Goal: Transaction & Acquisition: Purchase product/service

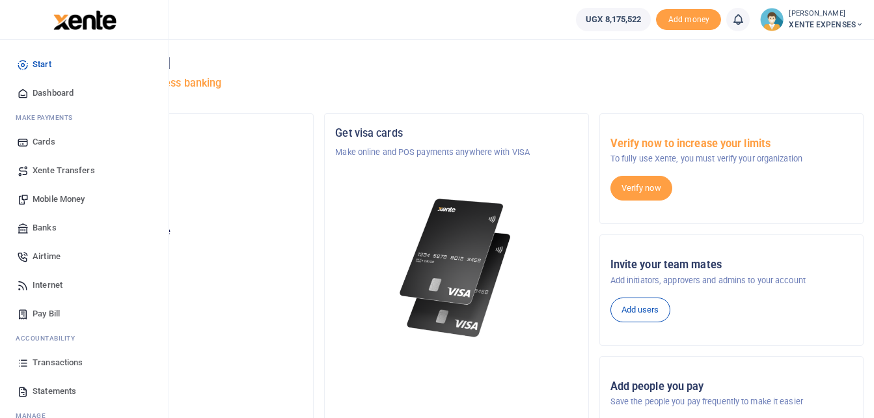
click at [39, 361] on span "Transactions" at bounding box center [58, 362] width 50 height 13
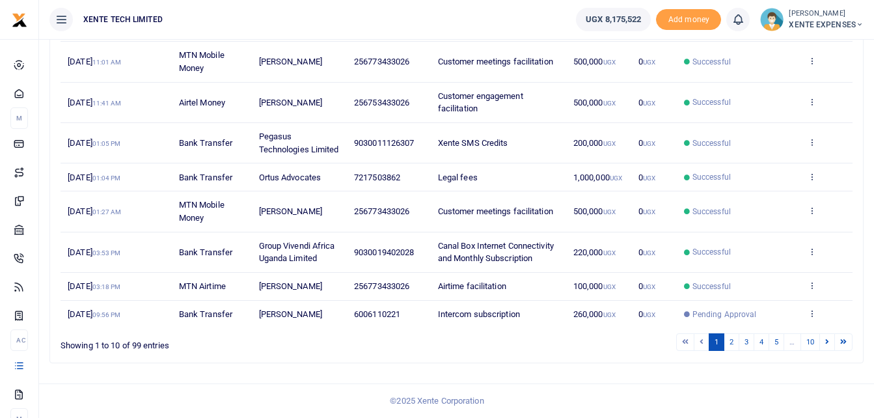
scroll to position [295, 0]
click at [732, 342] on link "2" at bounding box center [732, 342] width 16 height 18
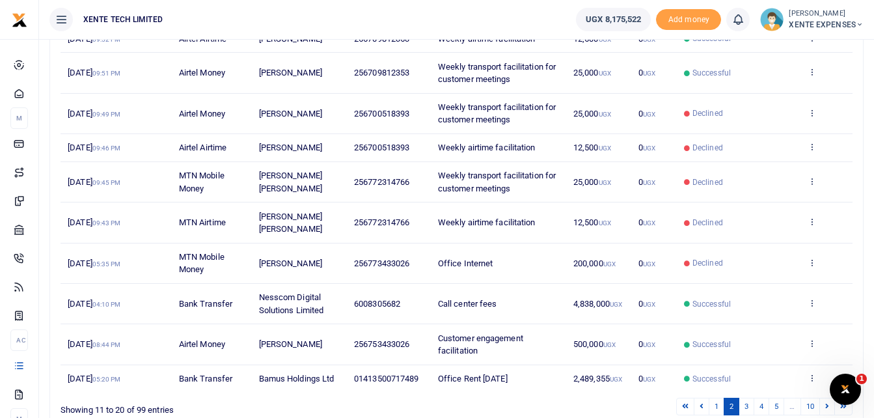
scroll to position [282, 0]
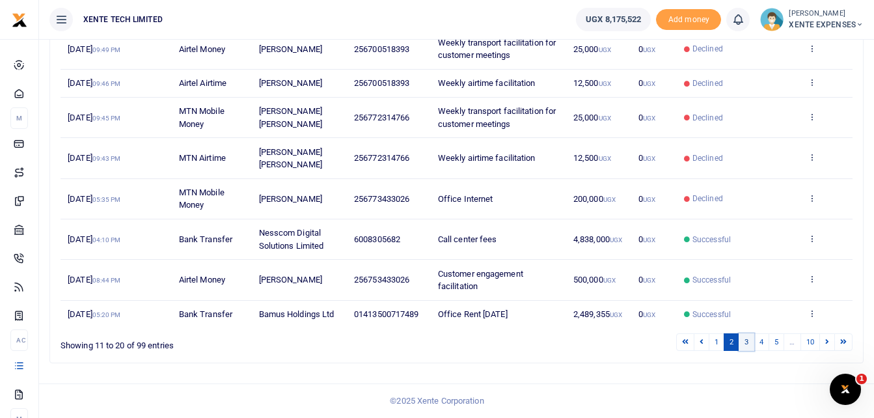
click at [747, 341] on link "3" at bounding box center [746, 342] width 16 height 18
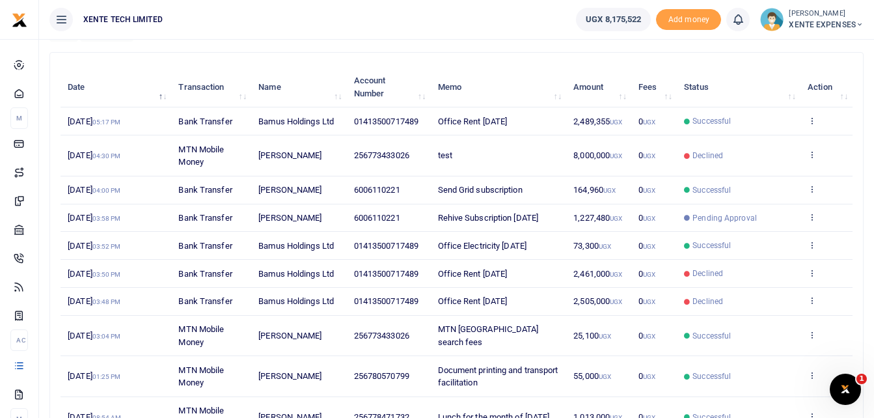
scroll to position [257, 0]
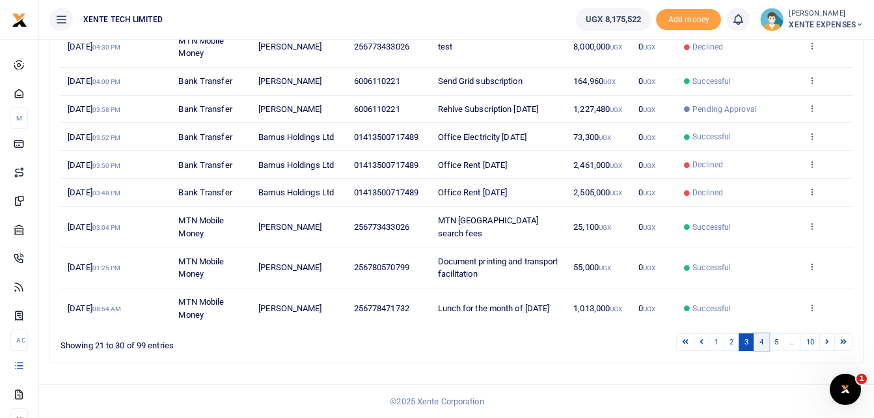
click at [761, 342] on link "4" at bounding box center [761, 342] width 16 height 18
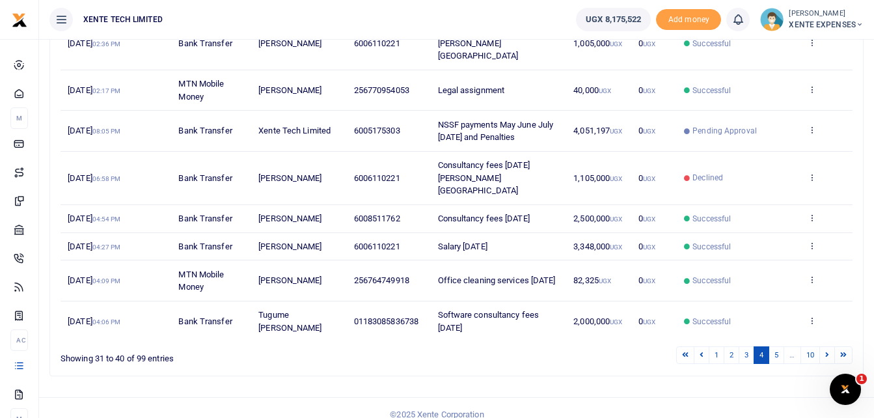
scroll to position [308, 0]
click at [775, 345] on link "5" at bounding box center [776, 354] width 16 height 18
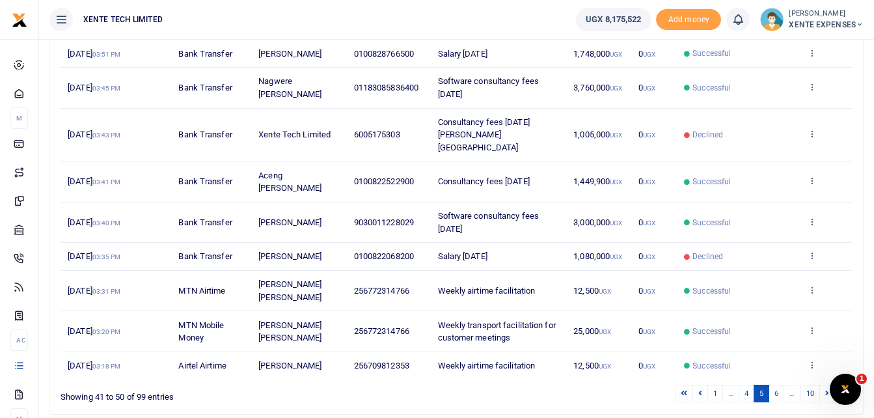
scroll to position [282, 0]
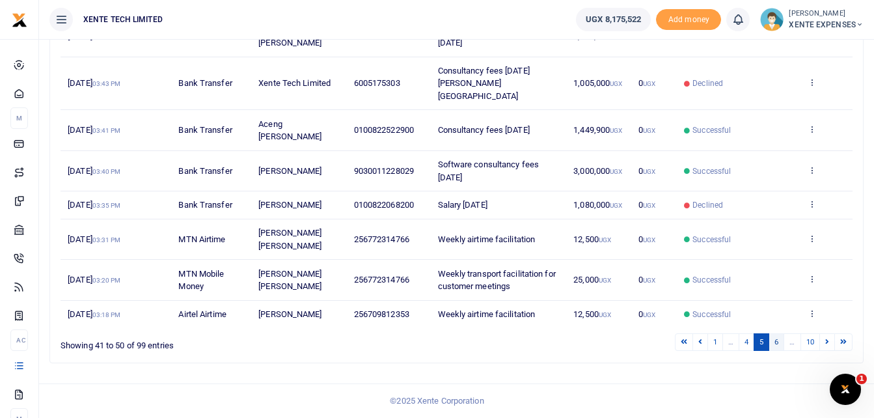
click at [781, 344] on link "6" at bounding box center [776, 342] width 16 height 18
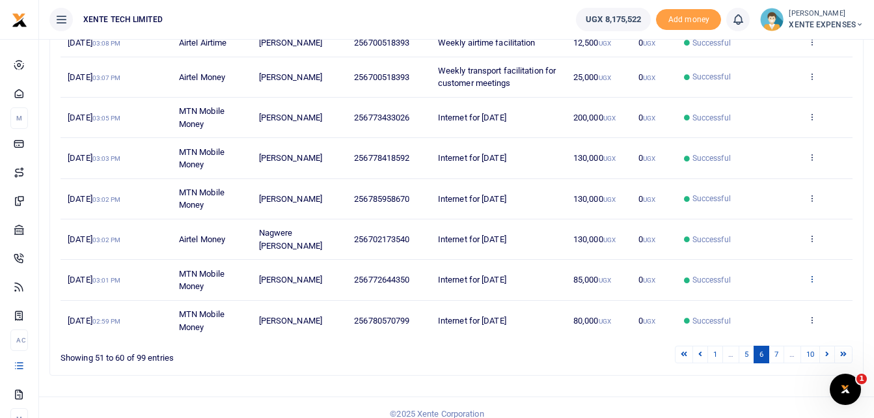
click at [808, 280] on icon at bounding box center [811, 278] width 8 height 9
click at [760, 329] on link "Send again" at bounding box center [763, 330] width 103 height 18
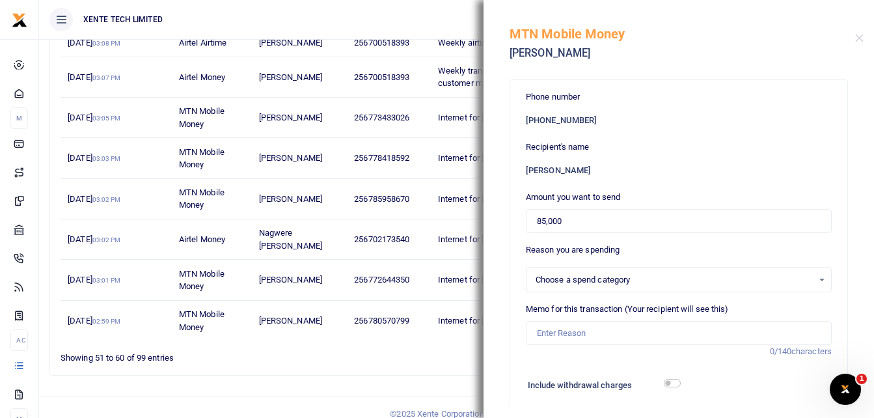
select select "12"
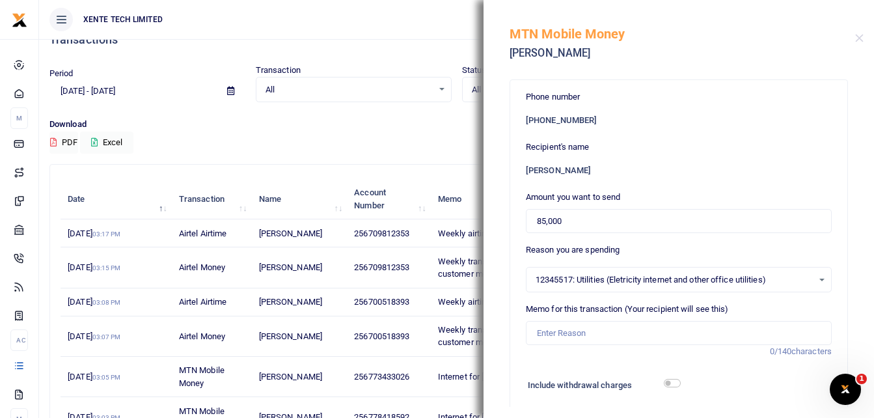
scroll to position [22, 0]
click at [861, 38] on button "Close" at bounding box center [859, 38] width 8 height 8
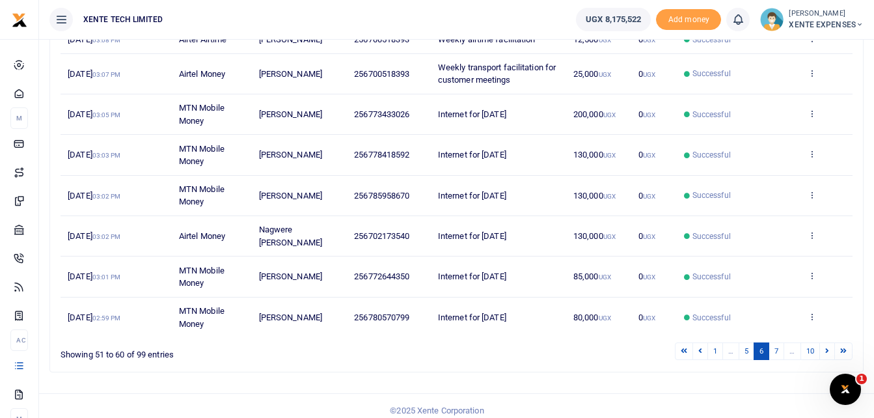
scroll to position [295, 0]
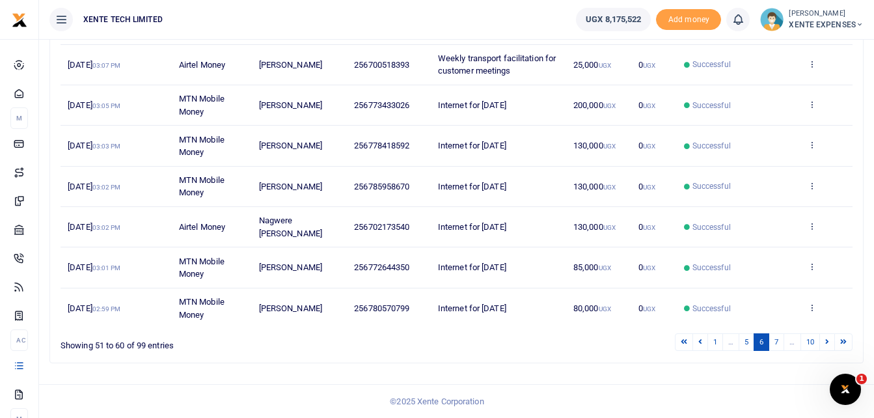
click at [354, 265] on span "256772644350" at bounding box center [381, 267] width 55 height 10
copy span "256772644350"
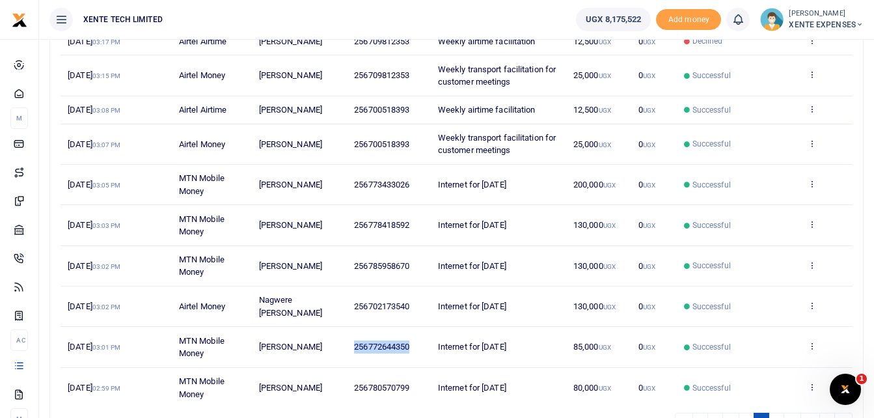
scroll to position [34, 0]
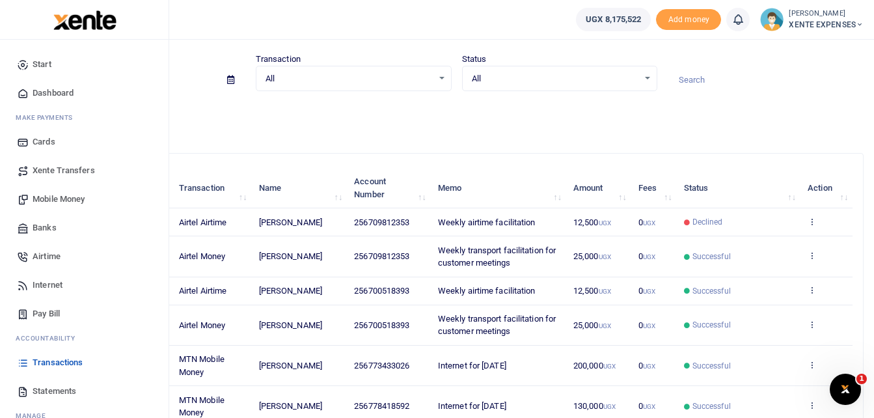
click at [58, 255] on span "Airtime" at bounding box center [47, 256] width 28 height 13
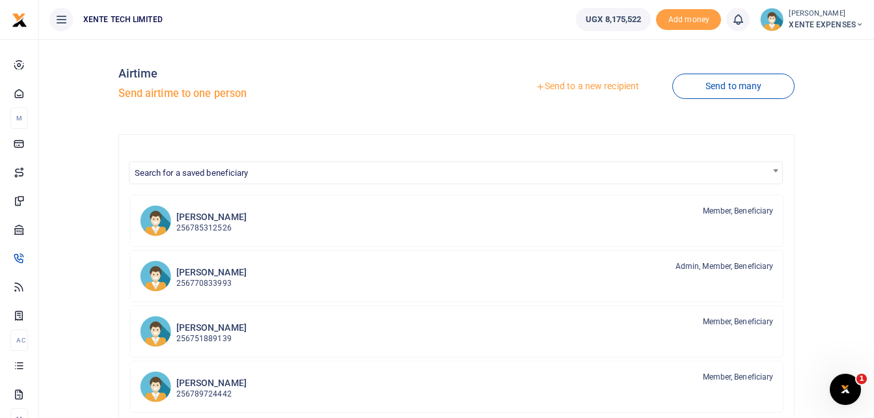
click at [567, 92] on link "Send to a new recipient" at bounding box center [587, 86] width 170 height 23
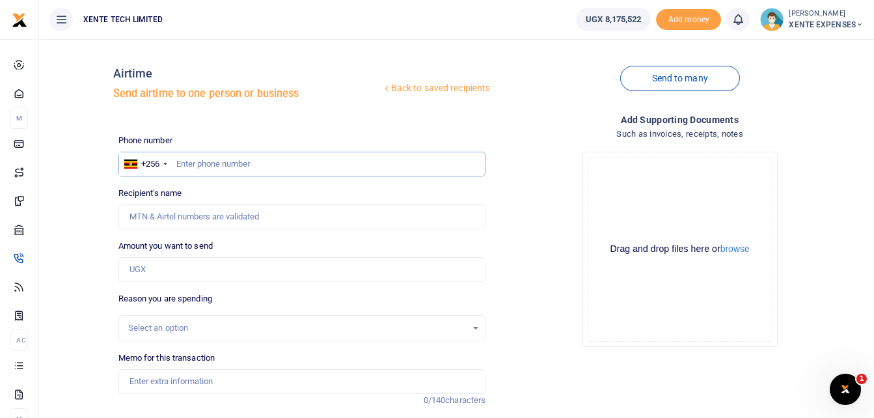
click at [183, 160] on input "text" at bounding box center [302, 164] width 368 height 25
paste input "256772644350"
type input "256772644350"
type input "Monica Aceng"
click at [189, 163] on input "256772644350" at bounding box center [302, 164] width 368 height 25
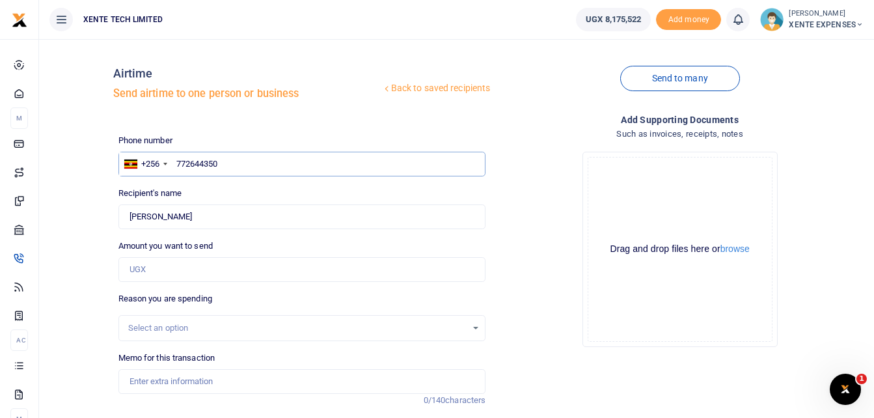
type input "772644350"
type input "20,000"
click at [437, 328] on div "Select an option" at bounding box center [297, 327] width 339 height 13
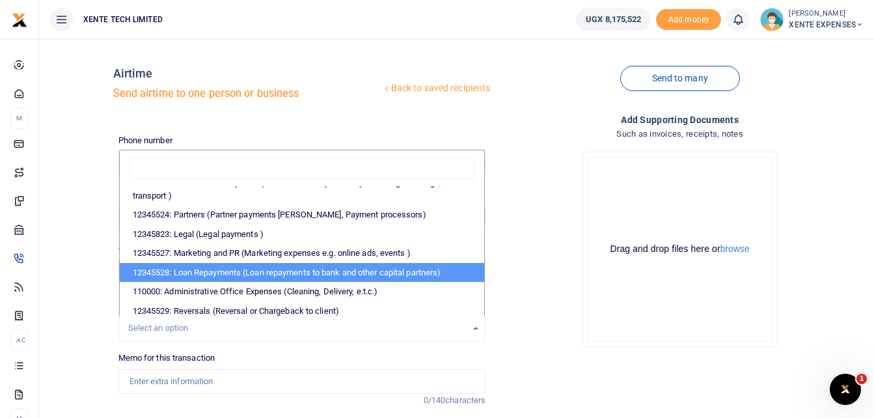
scroll to position [130, 0]
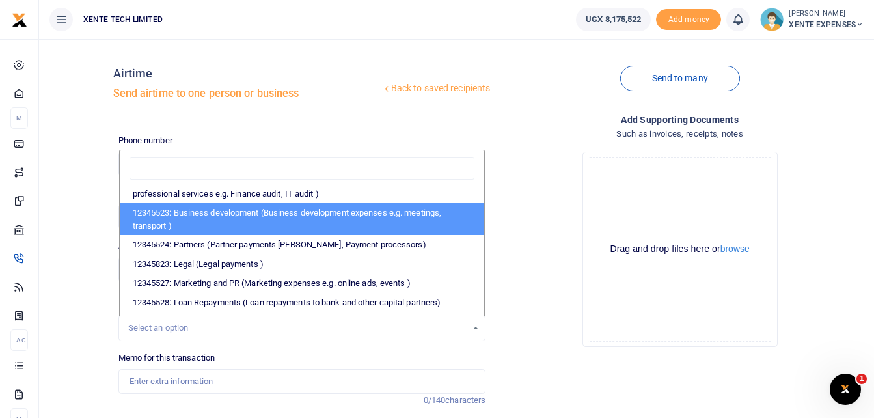
click at [314, 205] on li "12345523: Business development (Business development expenses e.g. meetings, tr…" at bounding box center [302, 219] width 365 height 32
select select "15"
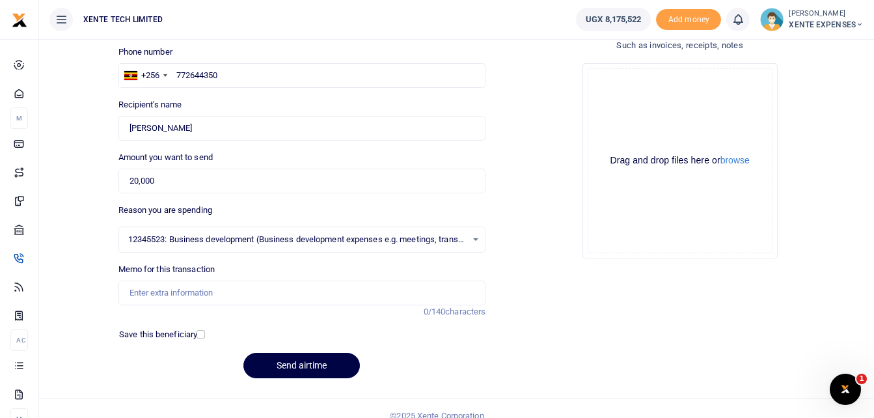
scroll to position [103, 0]
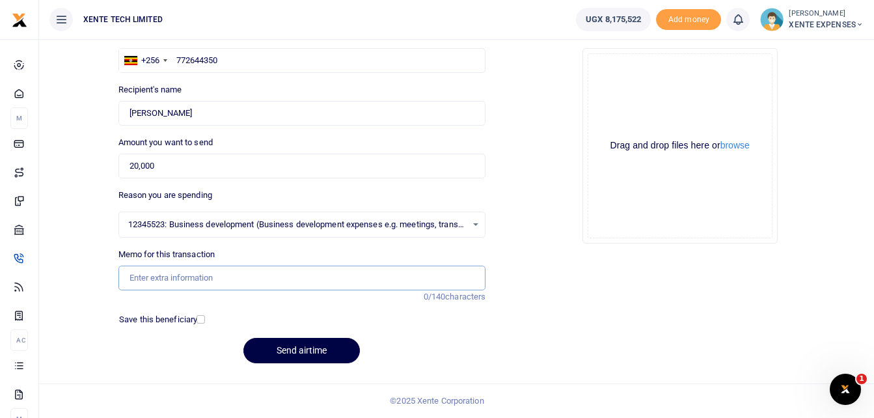
click at [149, 275] on input "Memo for this transaction" at bounding box center [302, 277] width 368 height 25
type input "Airtime facilitation"
click at [307, 349] on button "Send airtime" at bounding box center [301, 350] width 116 height 25
